Goal: Check status: Check status

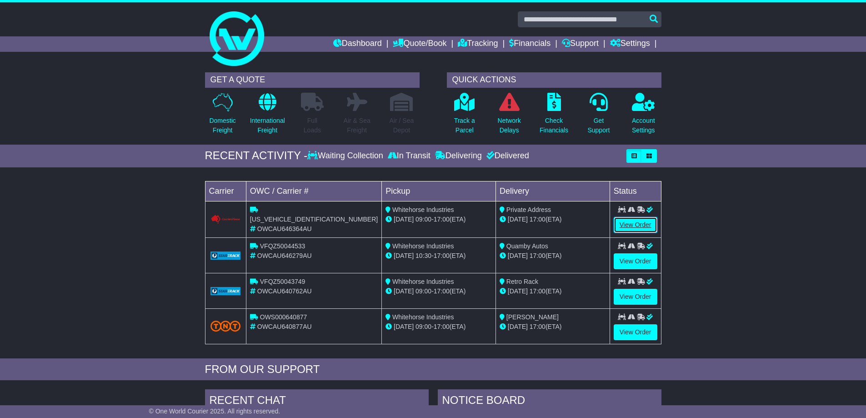
click at [639, 226] on link "View Order" at bounding box center [636, 225] width 44 height 16
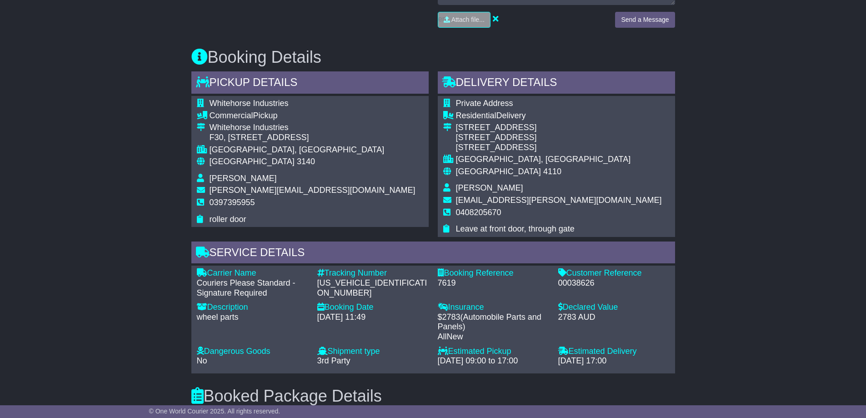
scroll to position [546, 0]
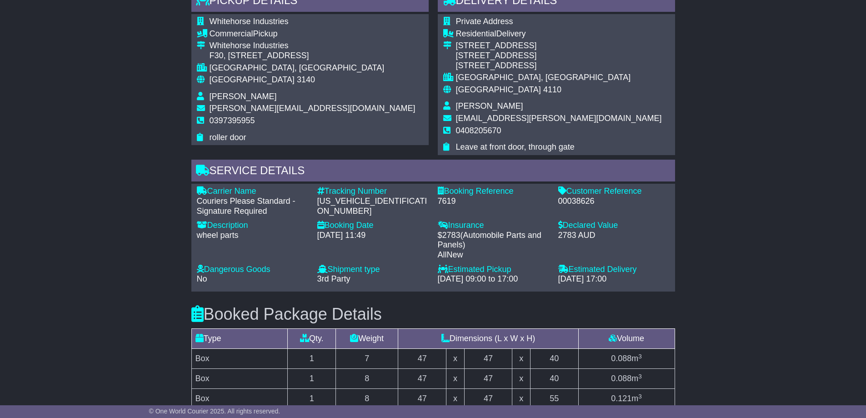
click at [105, 144] on div "Email Download Tracking Pricing Insurance" at bounding box center [433, 184] width 866 height 1141
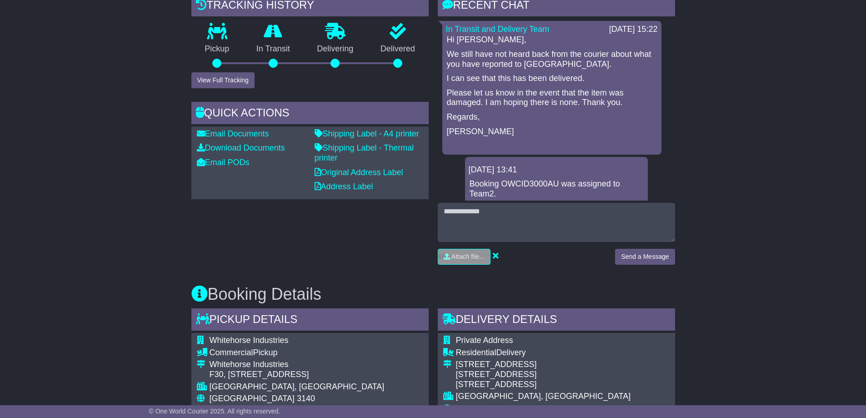
scroll to position [0, 0]
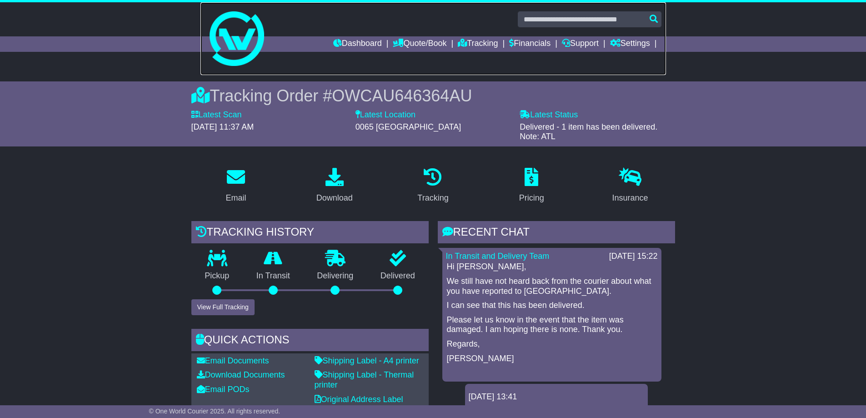
click at [247, 60] on img at bounding box center [237, 38] width 55 height 55
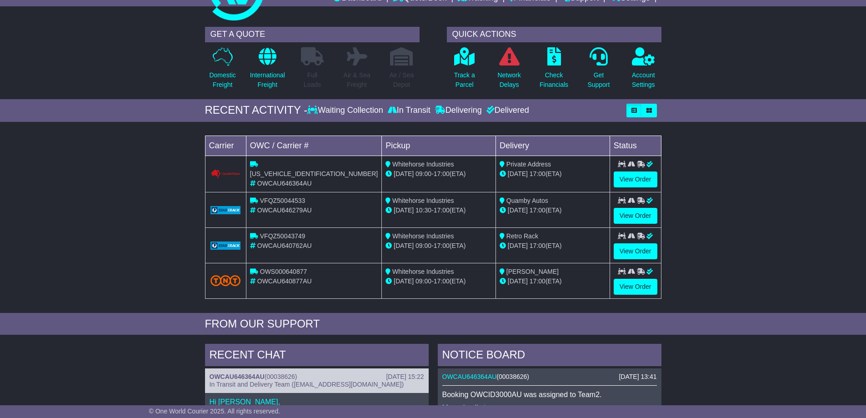
scroll to position [182, 0]
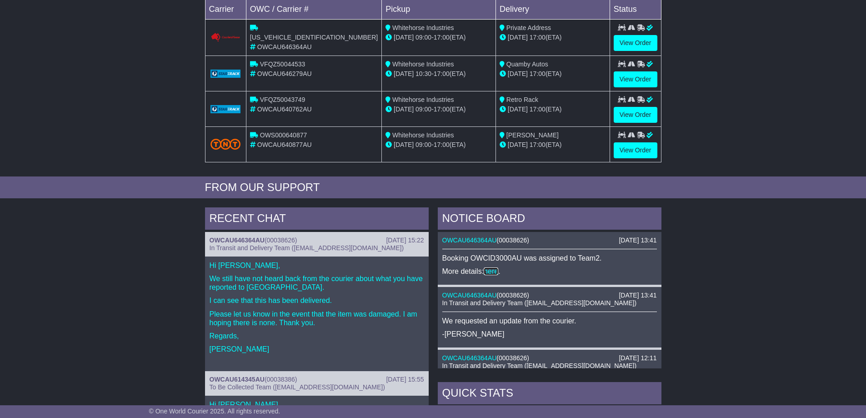
click at [485, 269] on link "here" at bounding box center [491, 271] width 15 height 8
click at [117, 250] on div "RECENT CHAT 19 Sep 2025 15:22 OWCAU646364AU ( 00038626 ) In Transit and Deliver…" at bounding box center [433, 399] width 866 height 392
